Goal: Task Accomplishment & Management: Complete application form

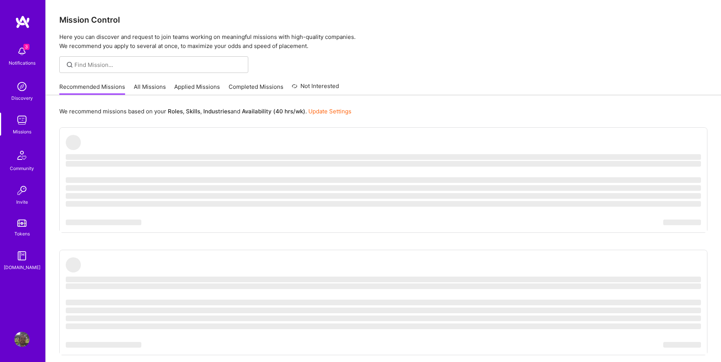
click at [212, 84] on link "Applied Missions" at bounding box center [197, 89] width 46 height 12
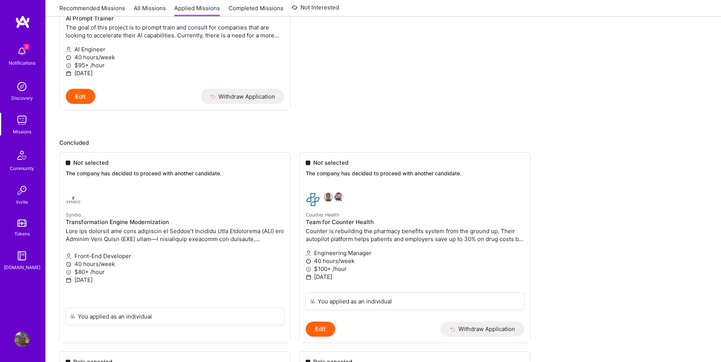
scroll to position [400, 0]
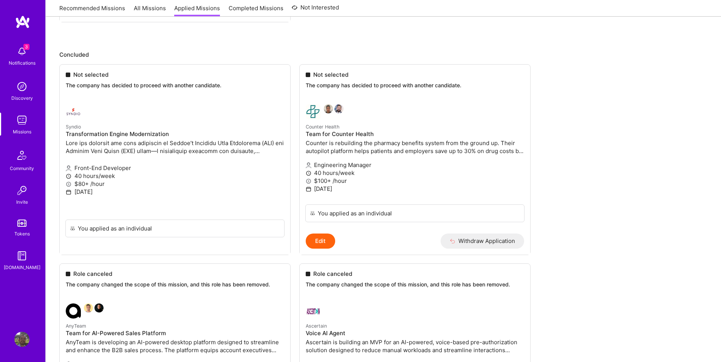
scroll to position [476, 0]
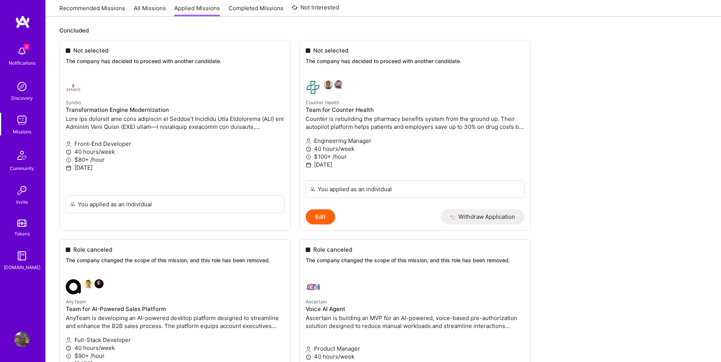
scroll to position [510, 0]
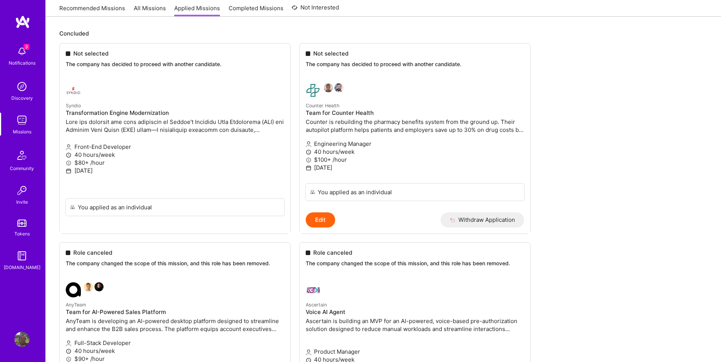
scroll to position [486, 0]
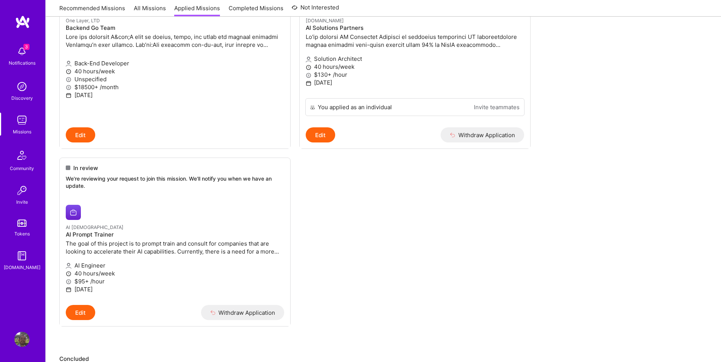
scroll to position [172, 0]
click at [218, 278] on p "$95+ /hour" at bounding box center [175, 282] width 218 height 8
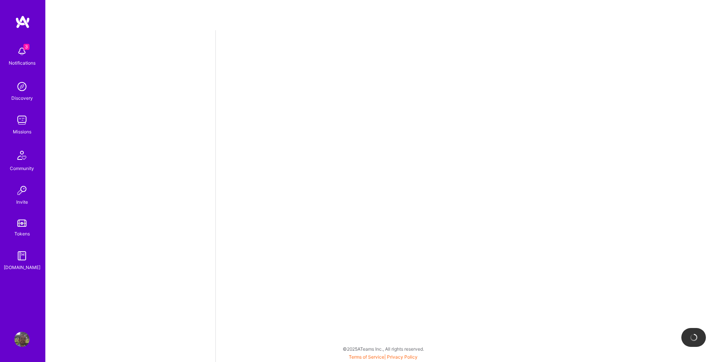
click at [24, 56] on img at bounding box center [21, 51] width 15 height 15
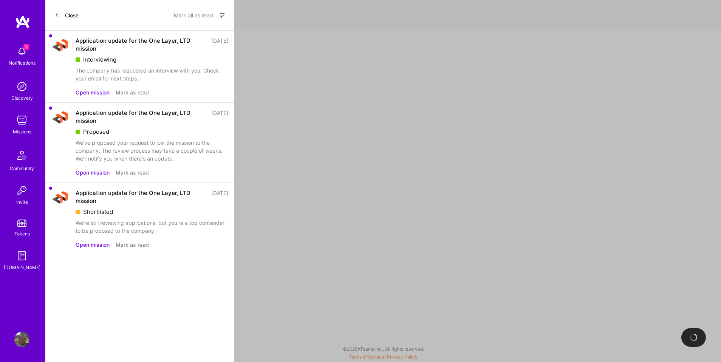
select select "US"
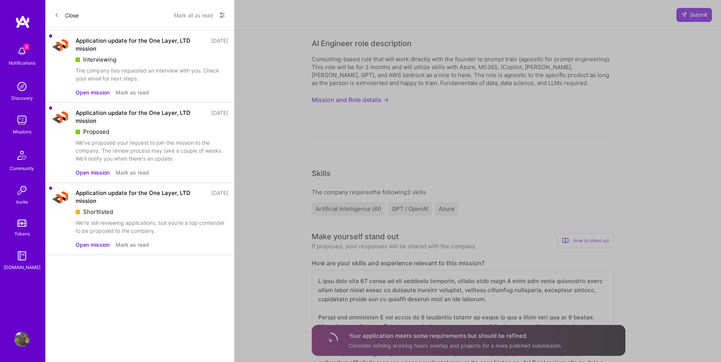
click at [64, 14] on button "Close" at bounding box center [66, 15] width 24 height 12
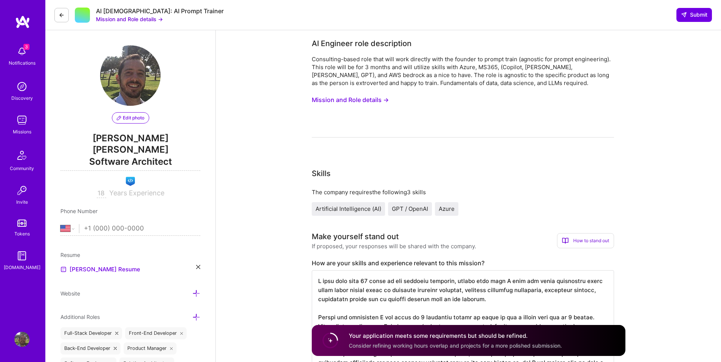
click at [494, 83] on div "Consulting-based role that will work directly with the founder to prompt train …" at bounding box center [463, 71] width 302 height 32
click at [60, 13] on icon at bounding box center [62, 15] width 6 height 6
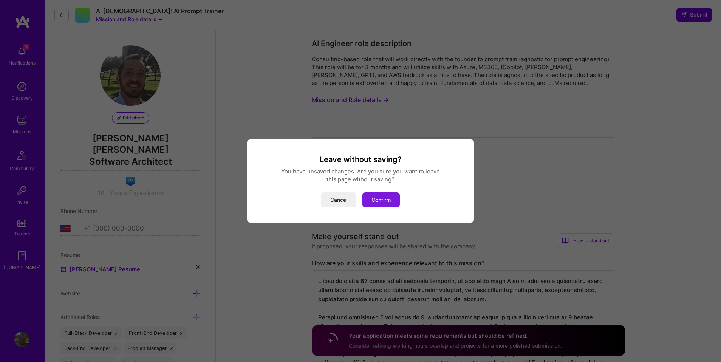
click at [393, 198] on button "Confirm" at bounding box center [380, 199] width 37 height 15
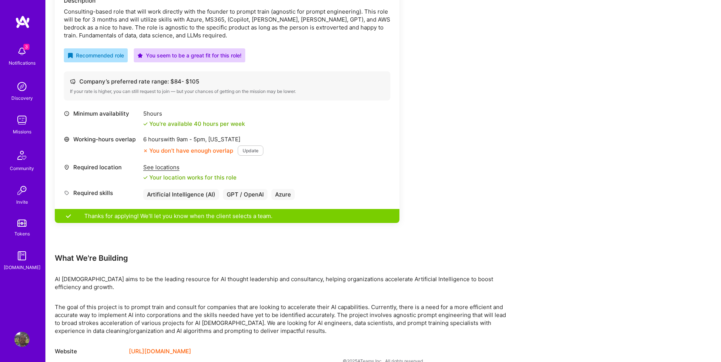
scroll to position [238, 0]
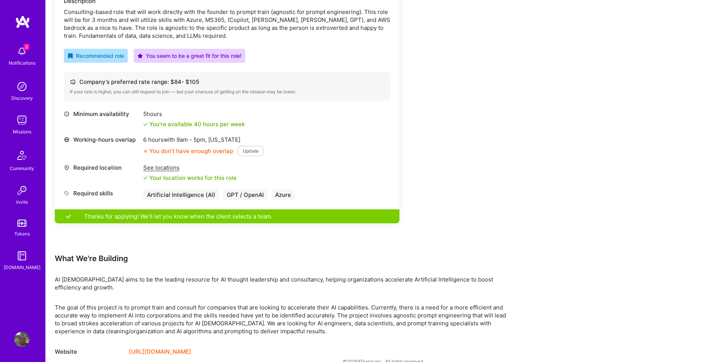
click at [248, 152] on button "Update" at bounding box center [251, 151] width 26 height 10
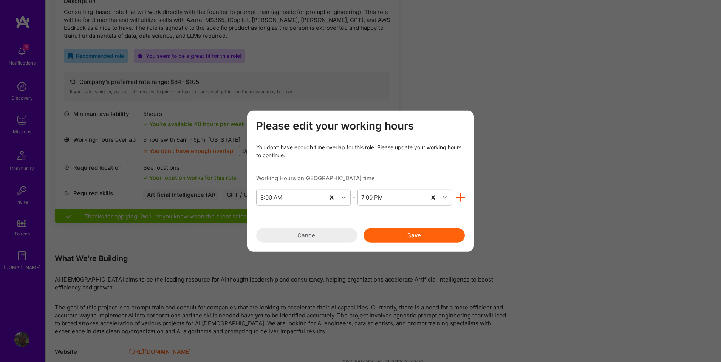
click at [406, 235] on button "Save" at bounding box center [414, 235] width 101 height 14
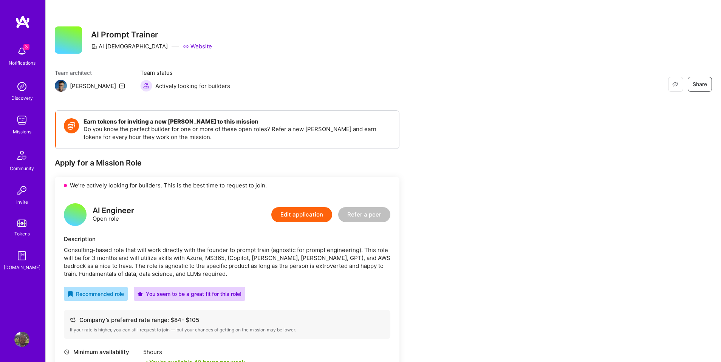
scroll to position [210, 0]
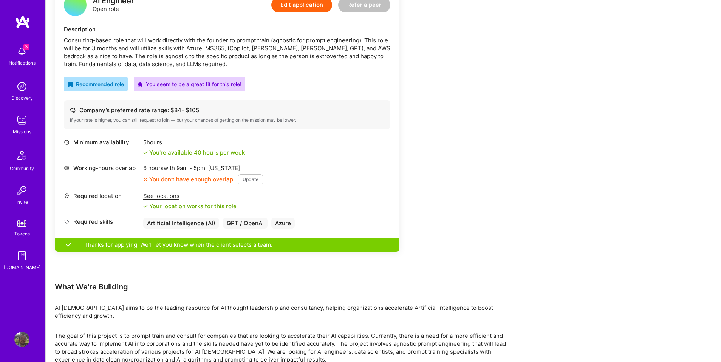
click at [254, 183] on button "Update" at bounding box center [251, 179] width 26 height 10
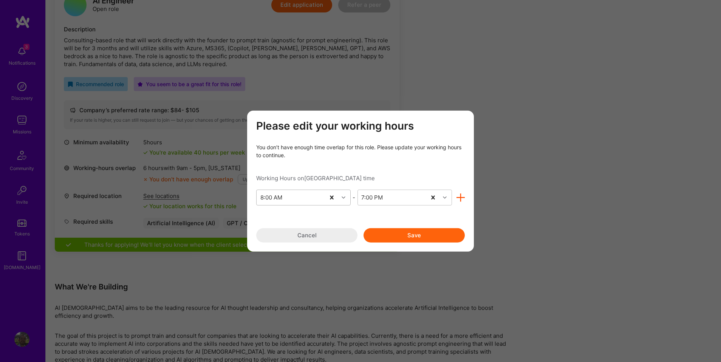
click at [343, 197] on icon "modal" at bounding box center [344, 197] width 4 height 4
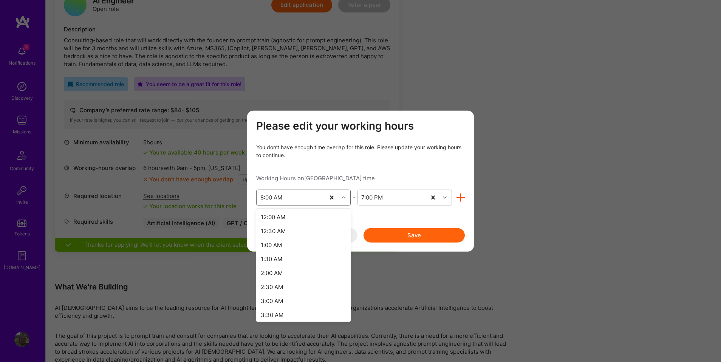
scroll to position [130, 0]
click at [277, 254] on div "6:00 AM" at bounding box center [303, 254] width 94 height 14
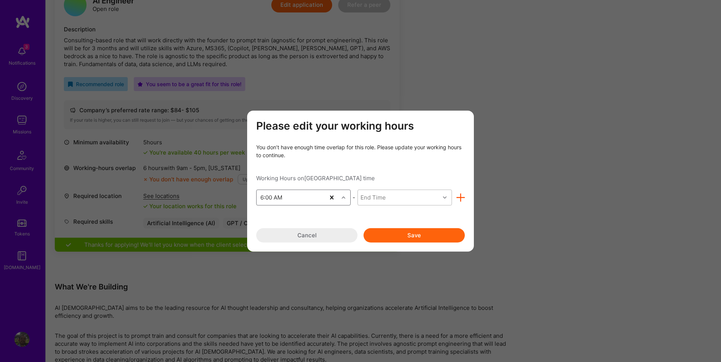
click at [447, 194] on div "modal" at bounding box center [446, 197] width 12 height 10
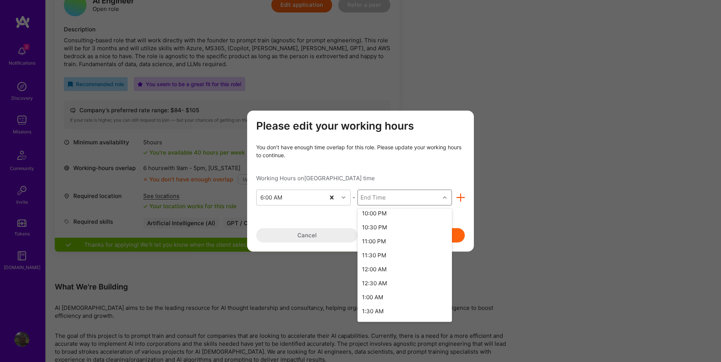
scroll to position [455, 0]
click at [381, 241] on div "11:00 PM" at bounding box center [405, 237] width 94 height 14
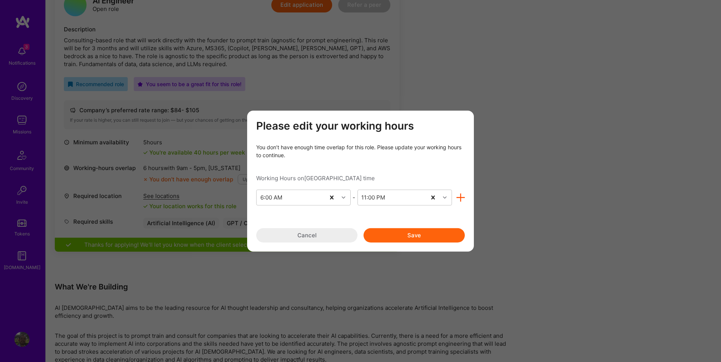
click at [418, 235] on button "Save" at bounding box center [414, 235] width 101 height 14
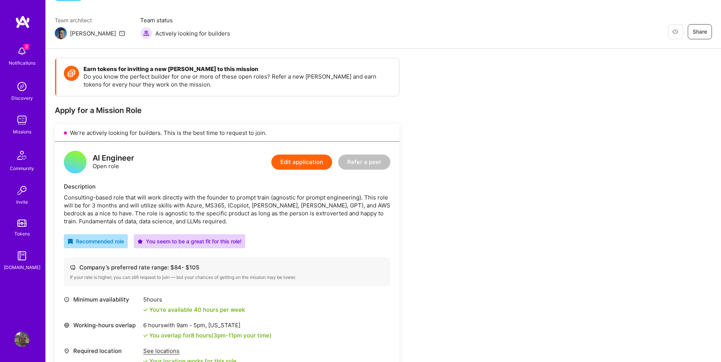
scroll to position [0, 0]
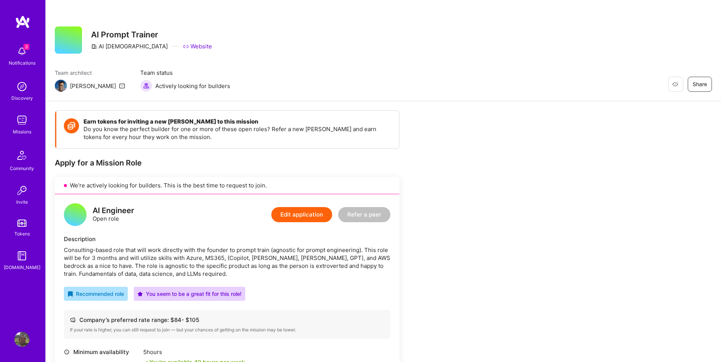
click at [27, 57] on img at bounding box center [21, 51] width 15 height 15
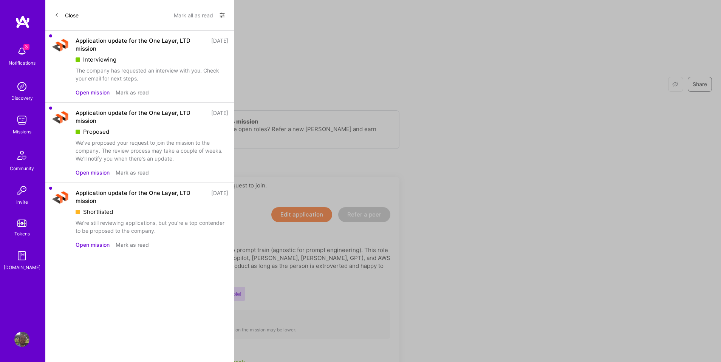
click at [66, 17] on button "Close" at bounding box center [66, 15] width 24 height 12
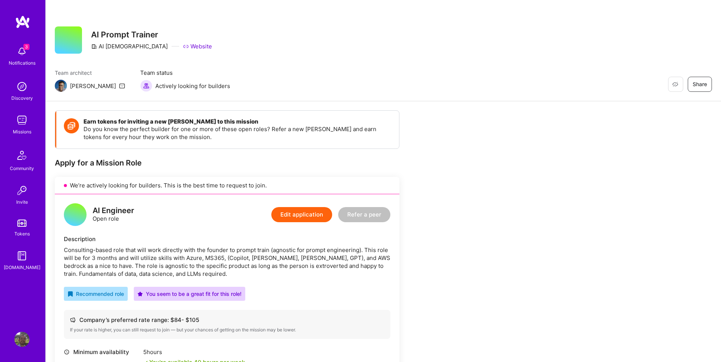
click at [23, 25] on img at bounding box center [22, 22] width 15 height 14
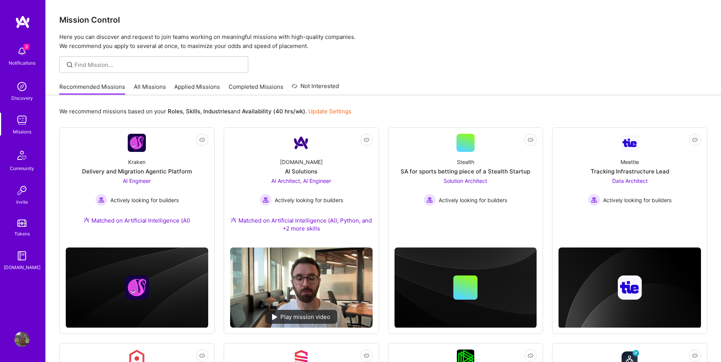
click at [143, 85] on link "All Missions" at bounding box center [150, 89] width 32 height 12
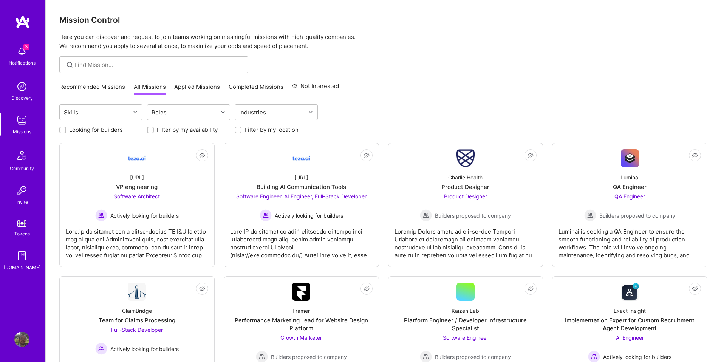
click at [170, 132] on label "Filter by my availability" at bounding box center [187, 130] width 61 height 8
click at [154, 132] on input "Filter by my availability" at bounding box center [151, 130] width 5 height 5
checkbox input "true"
click at [238, 129] on input "Filter by my location" at bounding box center [238, 130] width 5 height 5
checkbox input "true"
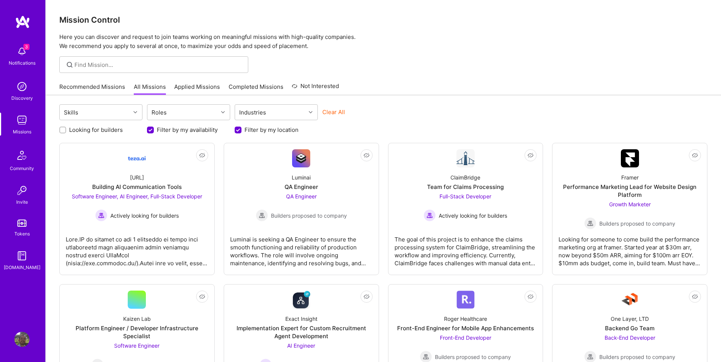
click at [71, 129] on label "Looking for builders" at bounding box center [96, 130] width 54 height 8
click at [66, 129] on input "Looking for builders" at bounding box center [63, 130] width 5 height 5
checkbox input "true"
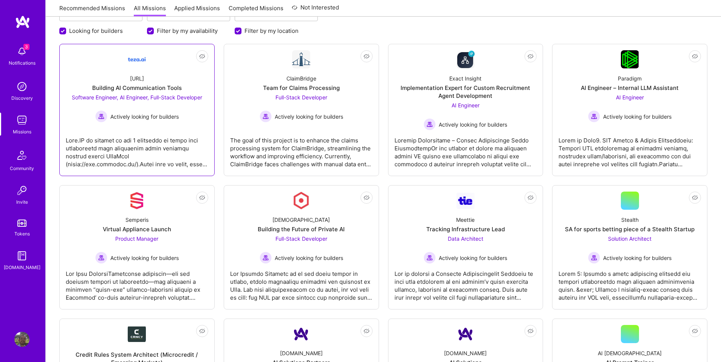
scroll to position [101, 0]
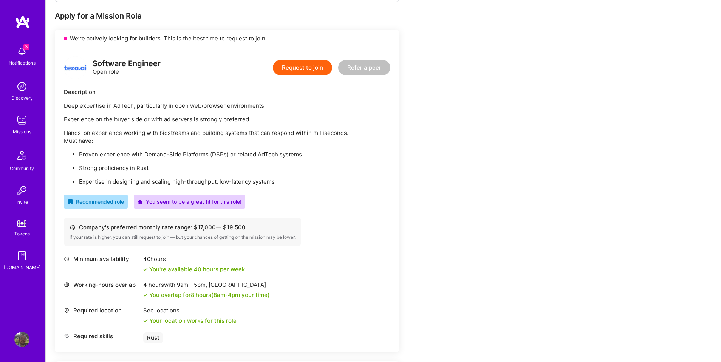
scroll to position [146, 0]
drag, startPoint x: 192, startPoint y: 227, endPoint x: 270, endPoint y: 228, distance: 78.6
click at [270, 228] on div "Company's preferred monthly rate range: $ 17,000 — $ 19,500" at bounding box center [183, 228] width 226 height 8
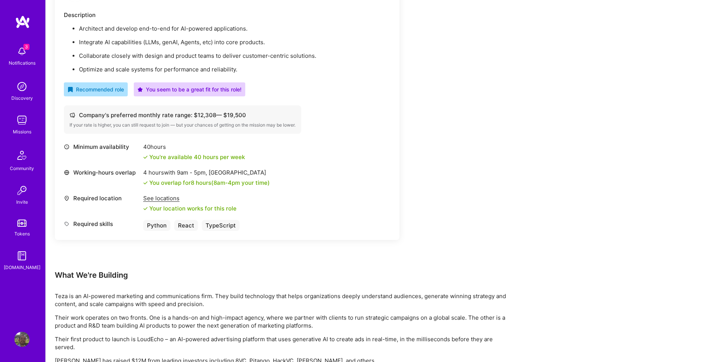
scroll to position [847, 0]
drag, startPoint x: 192, startPoint y: 114, endPoint x: 260, endPoint y: 114, distance: 67.7
click at [260, 114] on div "Company's preferred monthly rate range: $ 12,308 — $ 19,500" at bounding box center [183, 114] width 226 height 8
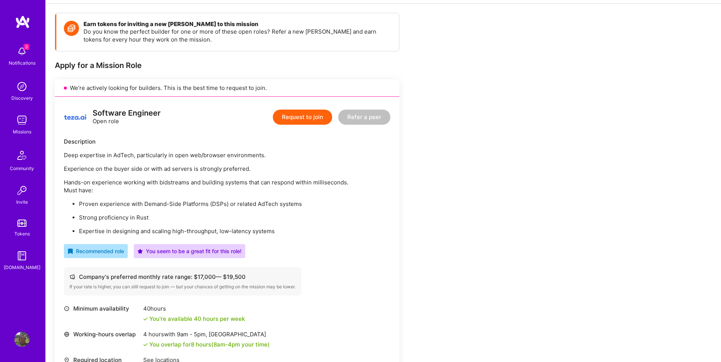
scroll to position [0, 0]
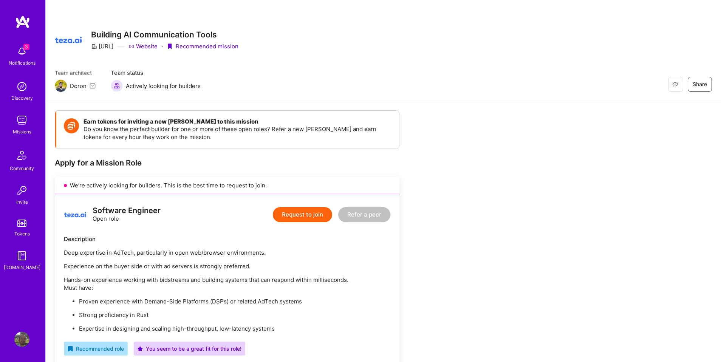
click at [19, 20] on img at bounding box center [22, 22] width 15 height 14
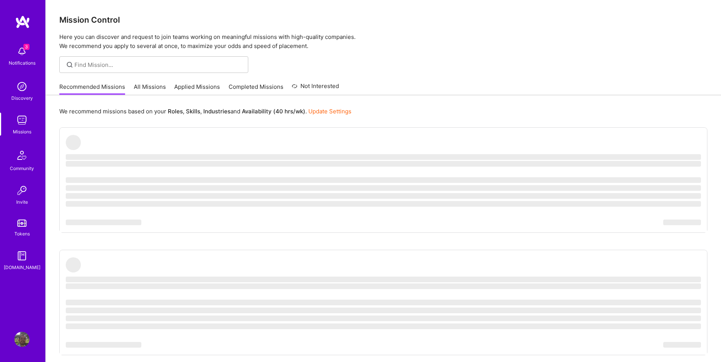
click at [23, 50] on img at bounding box center [21, 51] width 15 height 15
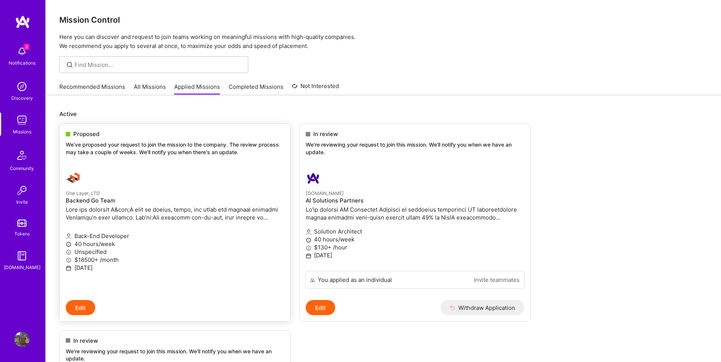
click at [109, 137] on div "Proposed" at bounding box center [175, 134] width 218 height 8
click at [101, 143] on p "We've proposed your request to join the mission to the company. The review proc…" at bounding box center [175, 148] width 218 height 15
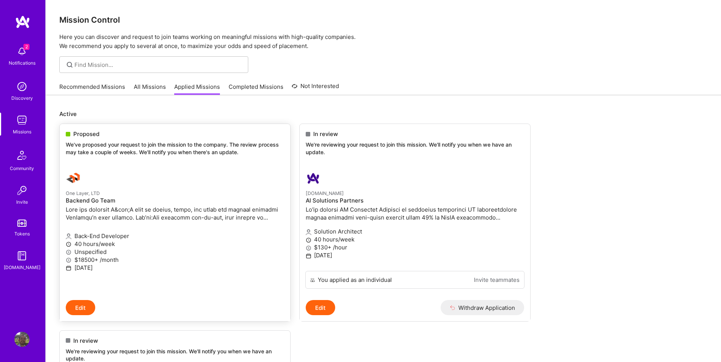
click at [81, 130] on div "Proposed We've proposed your request to join the mission to the company. The re…" at bounding box center [175, 144] width 231 height 41
click at [103, 115] on p "Active" at bounding box center [383, 114] width 648 height 8
click at [114, 203] on h4 "Backend Go Team" at bounding box center [175, 200] width 218 height 7
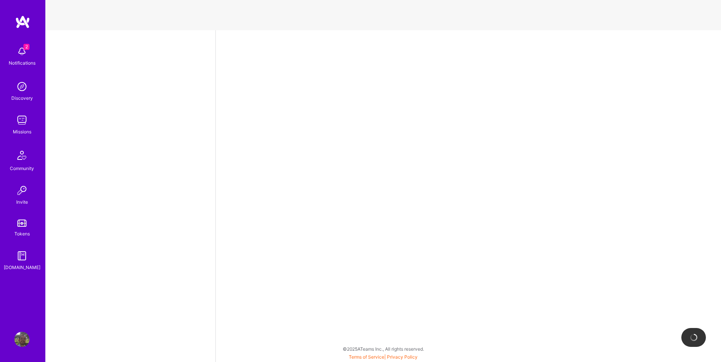
select select "US"
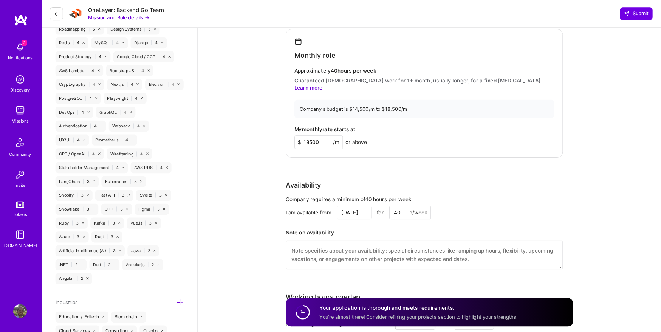
scroll to position [748, 0]
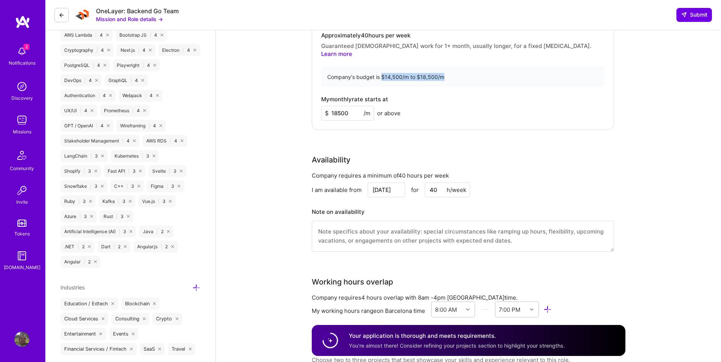
drag, startPoint x: 381, startPoint y: 70, endPoint x: 444, endPoint y: 69, distance: 63.1
click at [444, 69] on div "Company's budget is $14,500/m to $18,500/m" at bounding box center [462, 77] width 283 height 20
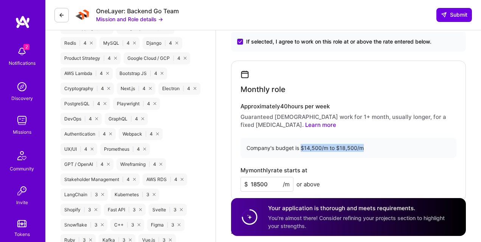
scroll to position [710, 0]
click at [321, 176] on div "My monthly rate starts at $ 18500 /m or above" at bounding box center [348, 179] width 216 height 25
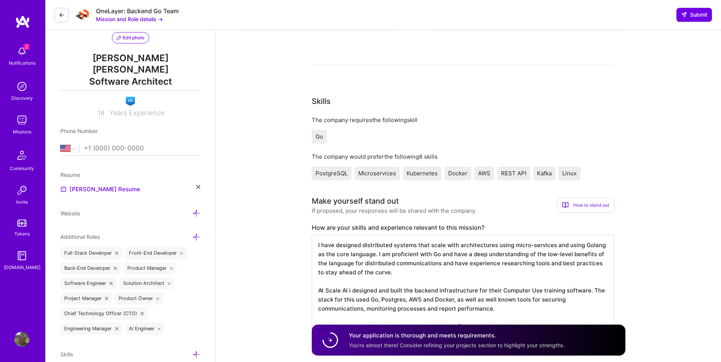
scroll to position [0, 0]
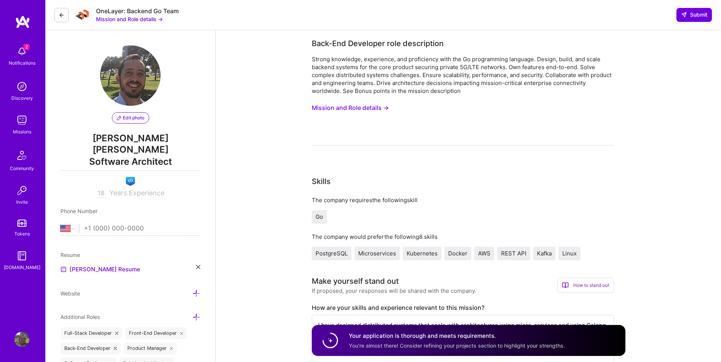
click at [359, 104] on button "Mission and Role details →" at bounding box center [350, 108] width 77 height 14
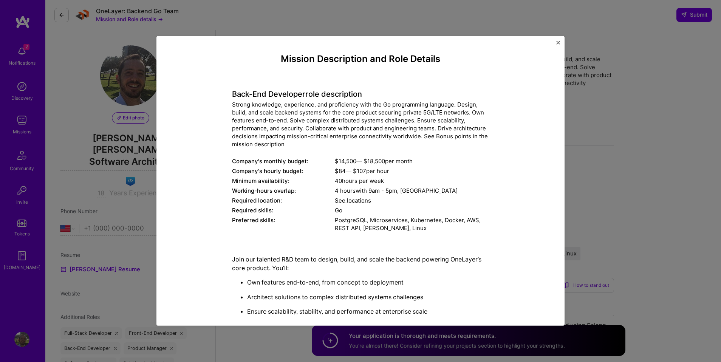
click at [260, 41] on div "Mission Description and Role Details Back-End Developer role description Strong…" at bounding box center [360, 181] width 408 height 290
click at [244, 25] on div "Mission Description and Role Details Back-End Developer role description Strong…" at bounding box center [360, 181] width 721 height 362
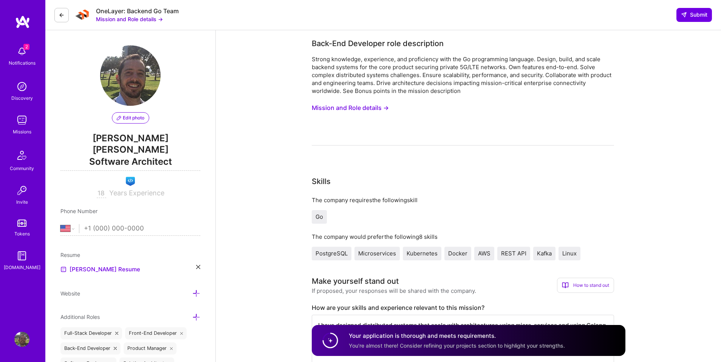
click at [112, 11] on div "OneLayer: Backend Go Team" at bounding box center [137, 11] width 83 height 8
copy div "OneLayer"
